Goal: Find specific page/section: Find specific page/section

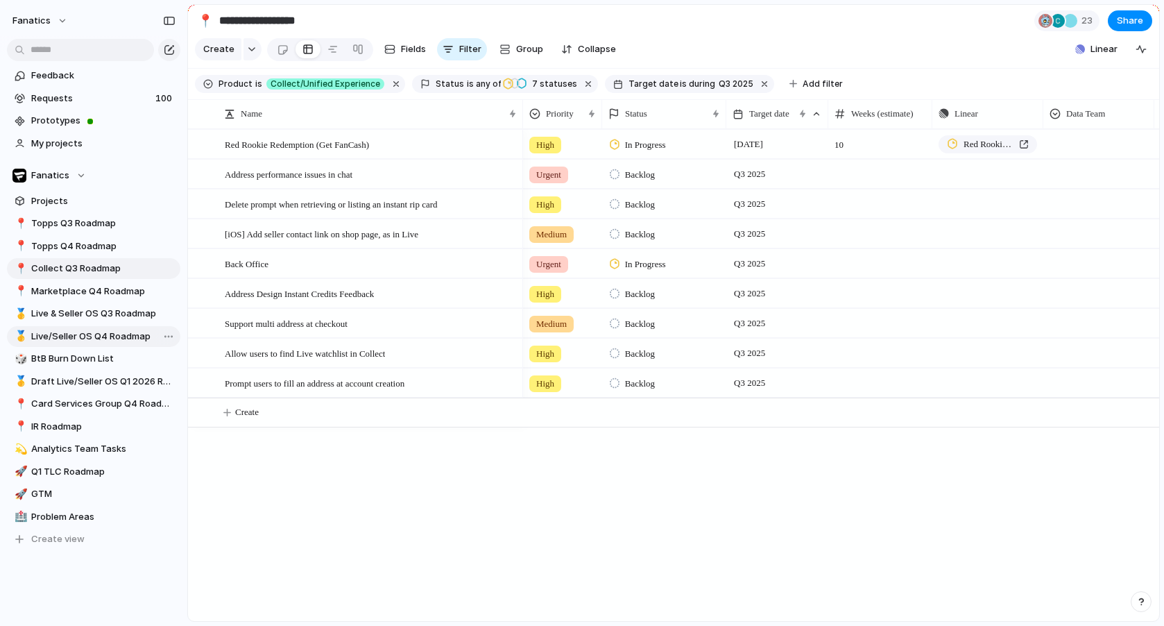
click at [93, 338] on span "Live/Seller OS Q4 Roadmap" at bounding box center [103, 336] width 144 height 14
type input "**********"
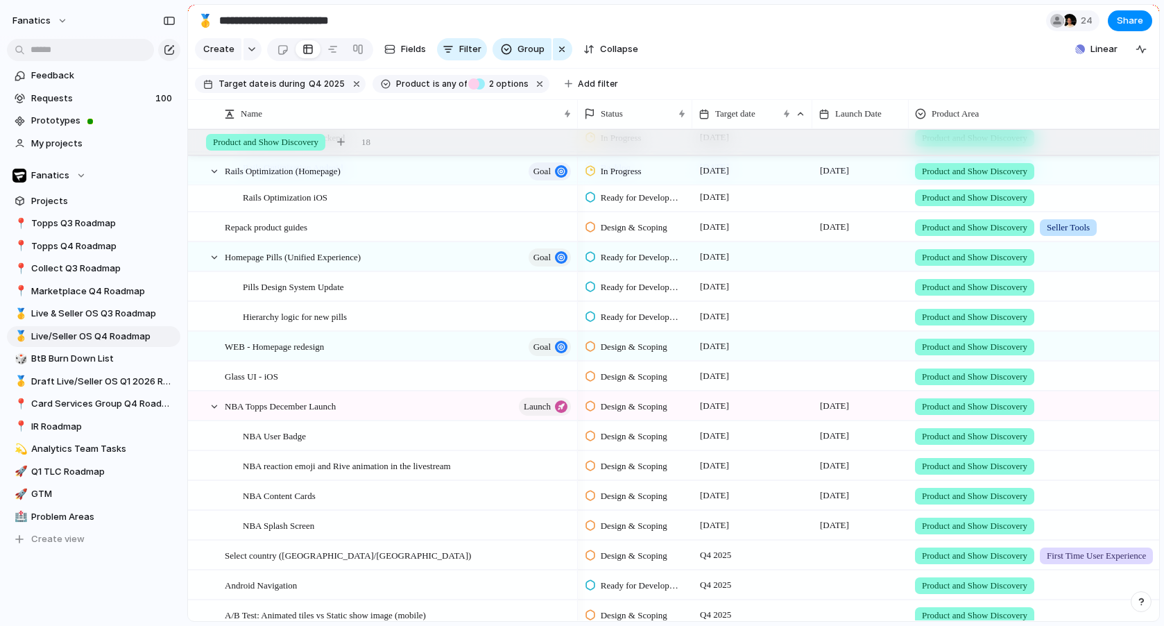
scroll to position [0, 3]
